Goal: Task Accomplishment & Management: Use online tool/utility

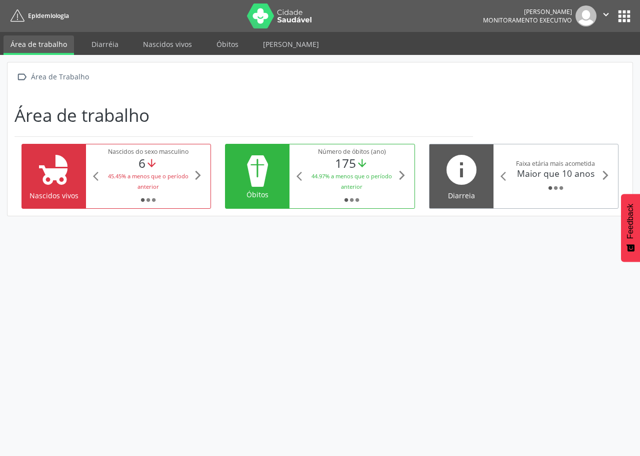
drag, startPoint x: 446, startPoint y: 187, endPoint x: 437, endPoint y: 197, distance: 13.4
click at [446, 187] on icon "info" at bounding box center [461, 170] width 36 height 36
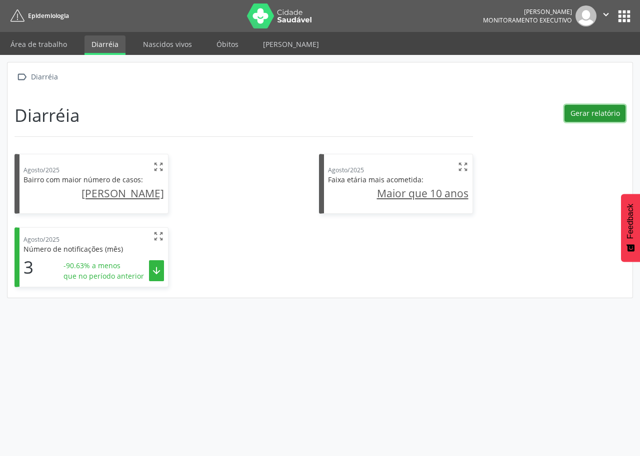
click at [607, 115] on button "Gerar relatório" at bounding box center [594, 113] width 61 height 17
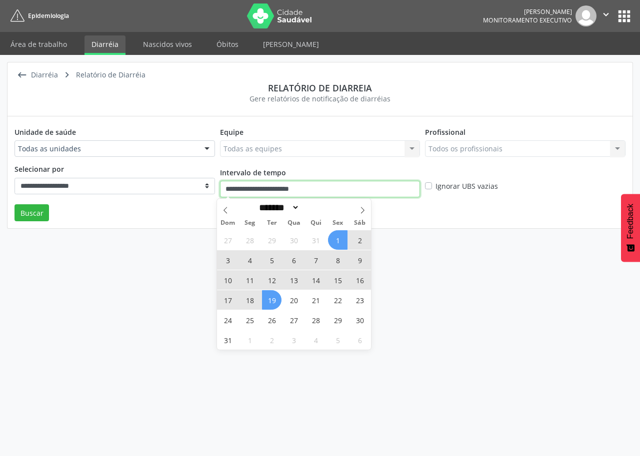
click at [284, 190] on input "**********" at bounding box center [320, 189] width 200 height 17
click at [225, 282] on span "10" at bounding box center [227, 279] width 19 height 19
type input "**********"
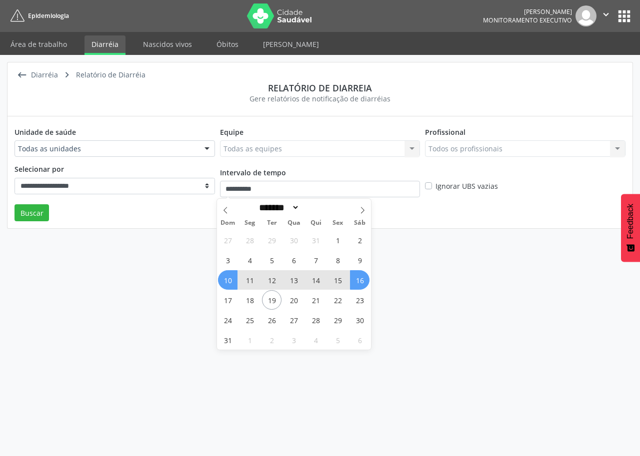
drag, startPoint x: 357, startPoint y: 282, endPoint x: 361, endPoint y: 277, distance: 6.7
click at [358, 278] on span "16" at bounding box center [359, 279] width 19 height 19
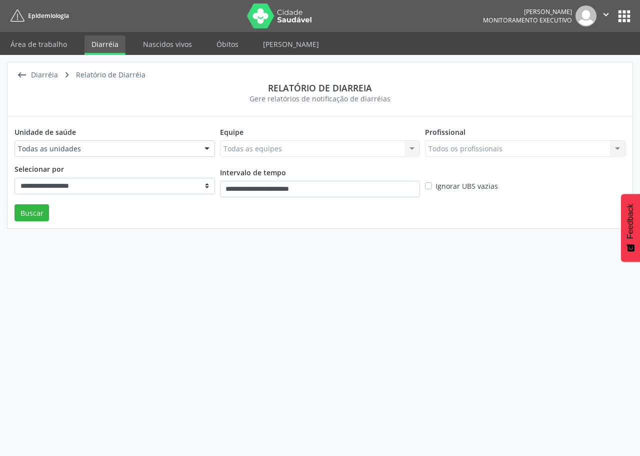
click at [435, 184] on label "Ignorar UBS vazias" at bounding box center [466, 186] width 62 height 10
click at [31, 215] on button "Buscar" at bounding box center [31, 212] width 34 height 17
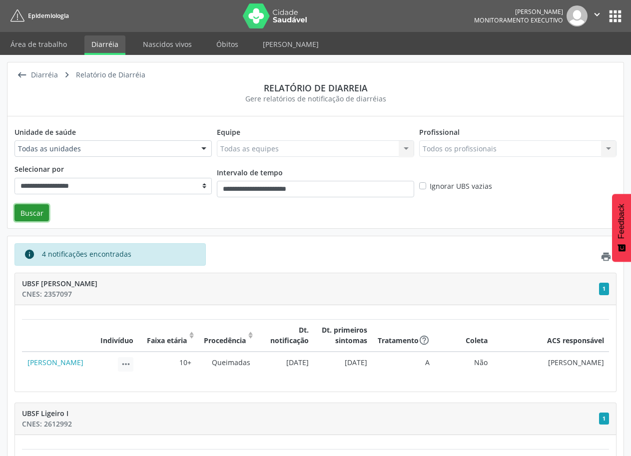
click at [14, 204] on button "Buscar" at bounding box center [31, 212] width 34 height 17
